Goal: Ask a question

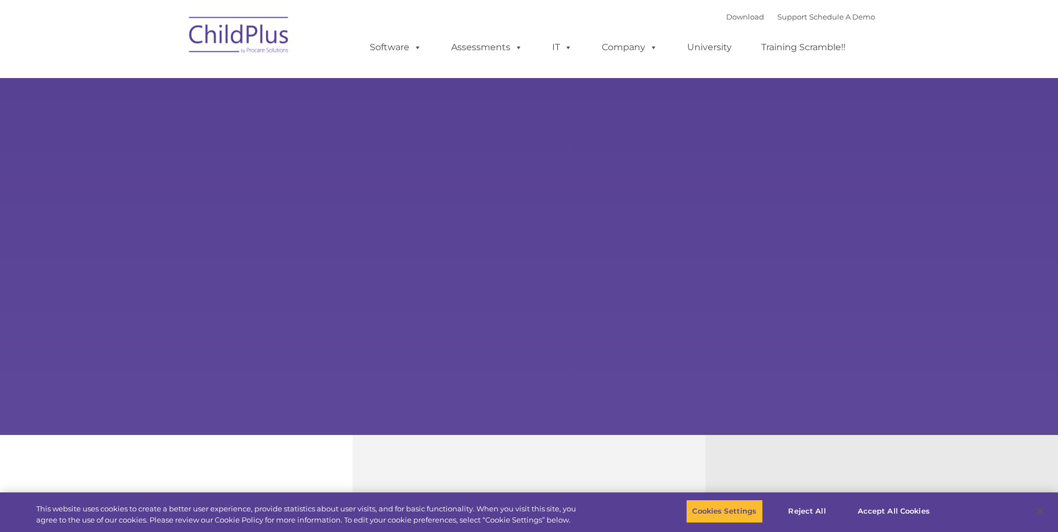
select select "MEDIUM"
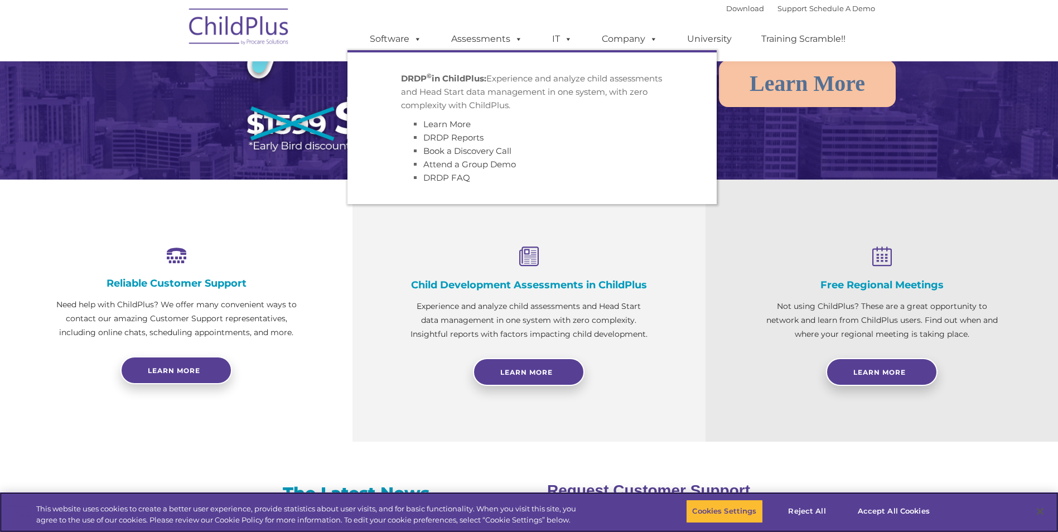
scroll to position [255, 0]
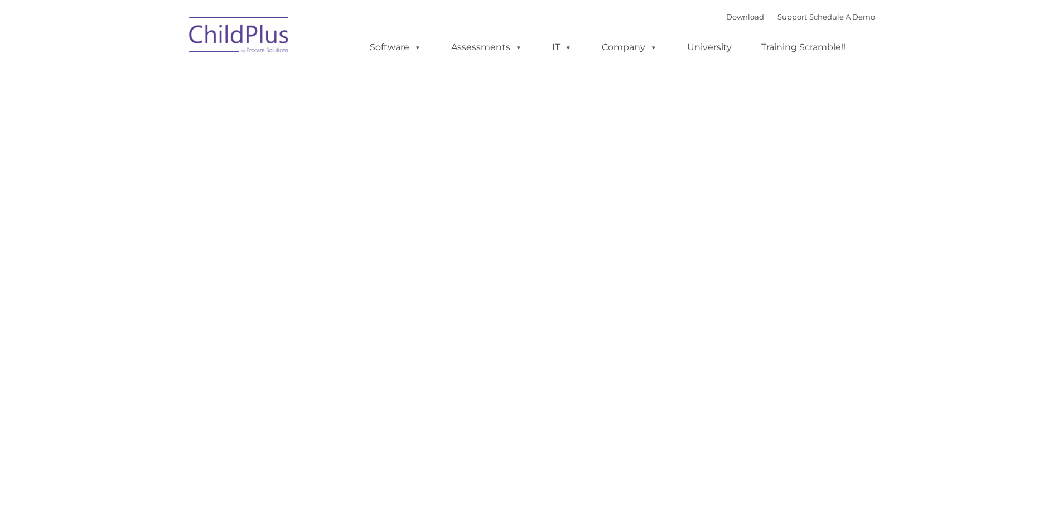
type input ""
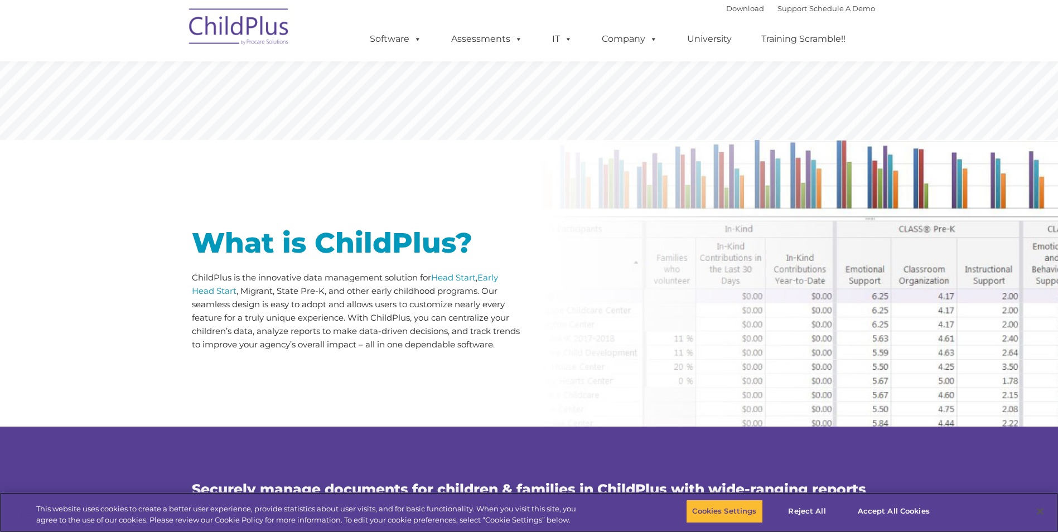
scroll to position [396, 0]
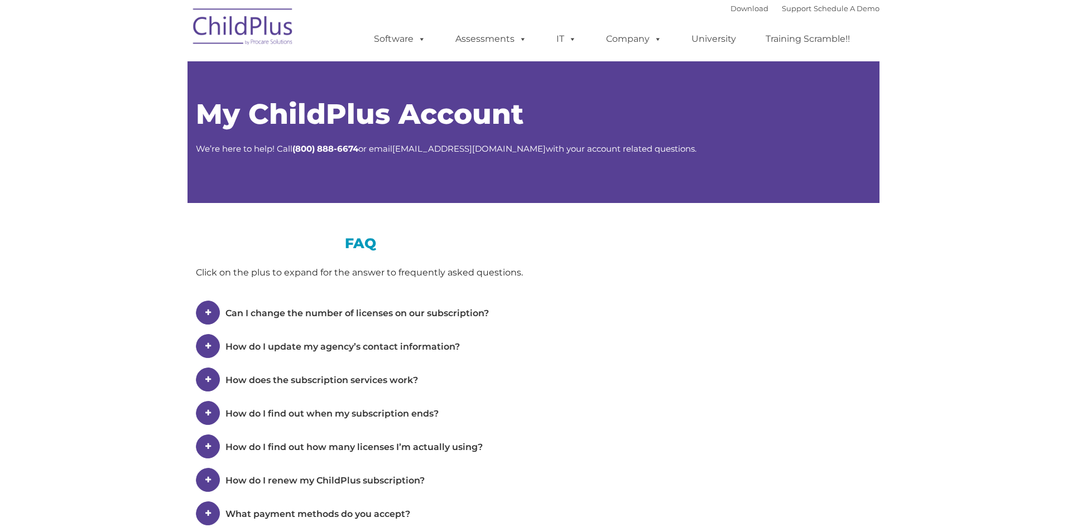
type input ""
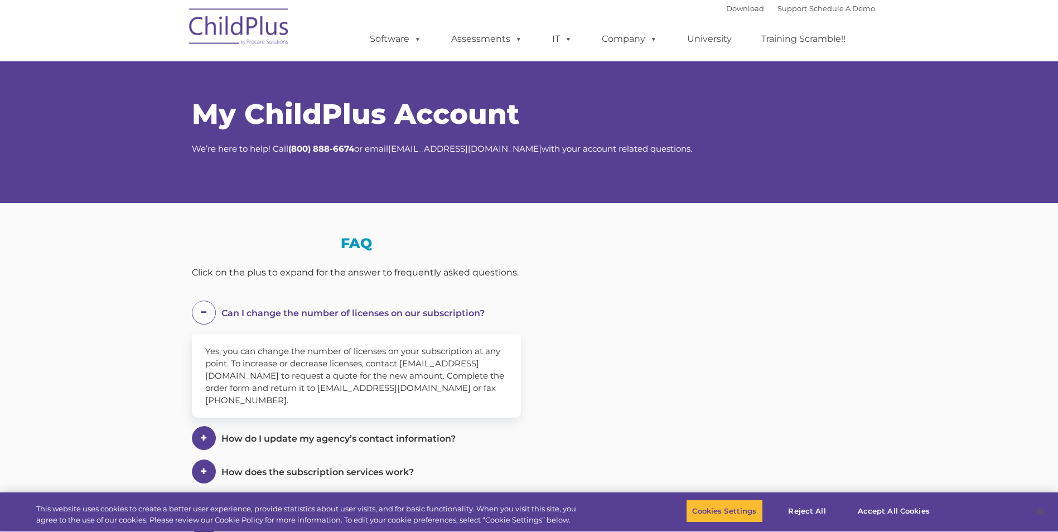
select select "MEDIUM"
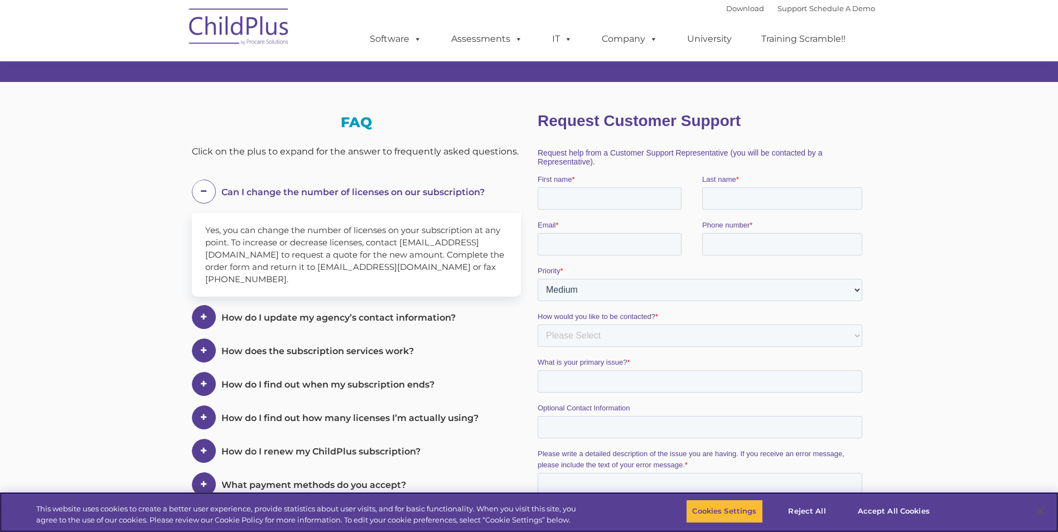
scroll to position [118, 0]
